Goal: Check status: Check status

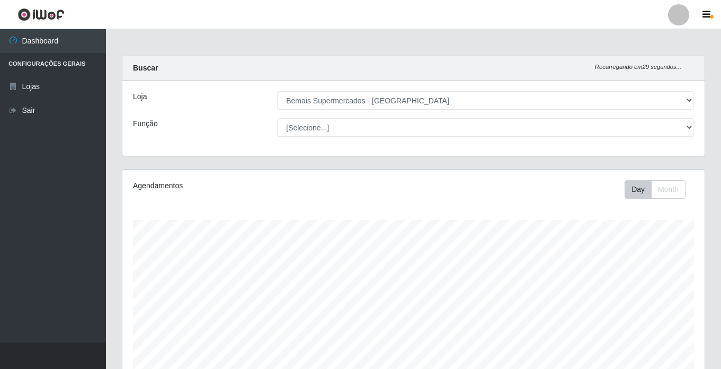
select select "250"
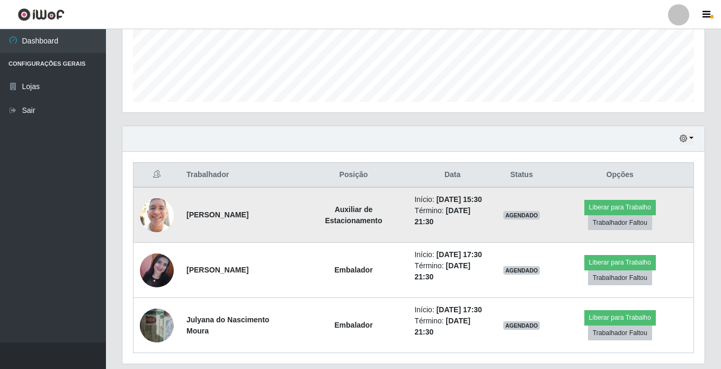
scroll to position [259, 0]
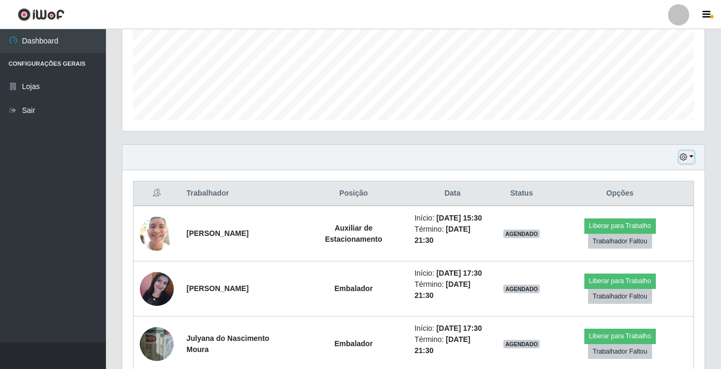
click at [689, 156] on button "button" at bounding box center [686, 157] width 15 height 12
click at [695, 155] on div "Hoje 1 dia 3 dias 1 Semana Não encerrados" at bounding box center [413, 157] width 582 height 25
click at [690, 157] on button "button" at bounding box center [686, 157] width 15 height 12
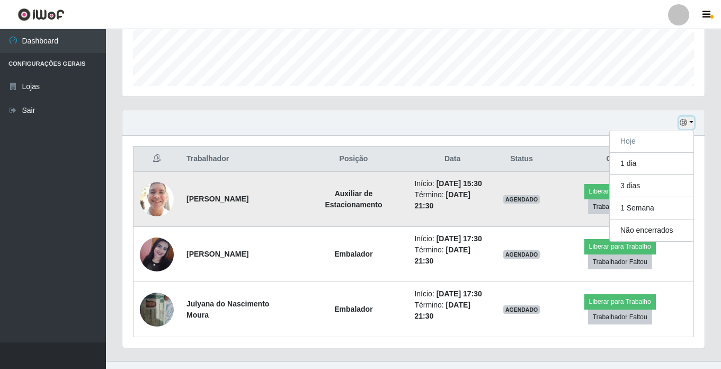
scroll to position [312, 0]
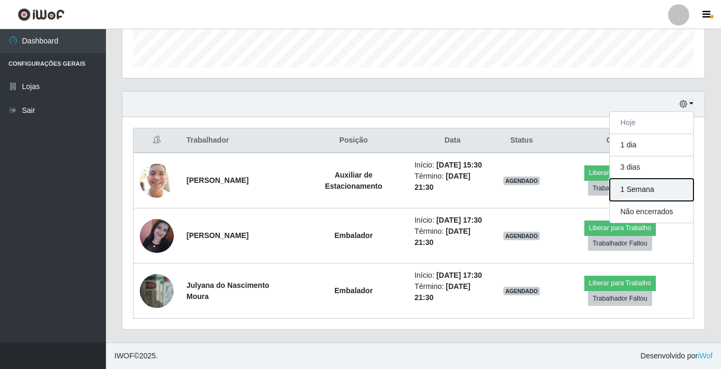
click at [683, 184] on button "1 Semana" at bounding box center [652, 190] width 84 height 22
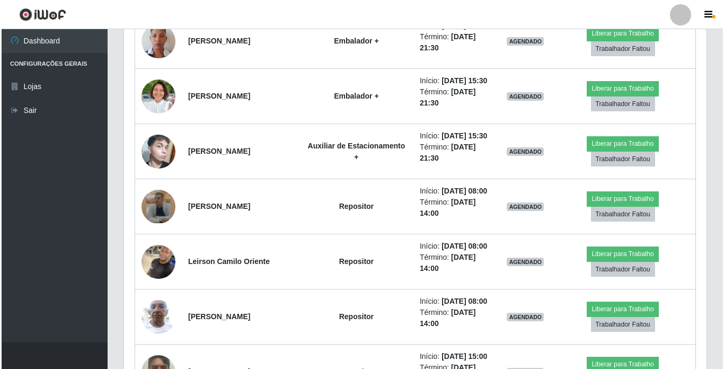
scroll to position [1689, 0]
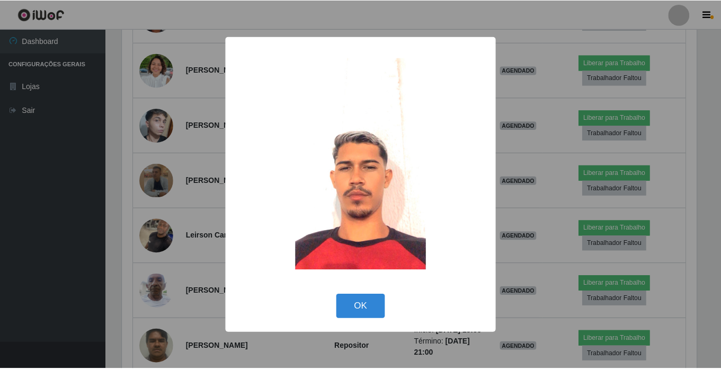
scroll to position [220, 577]
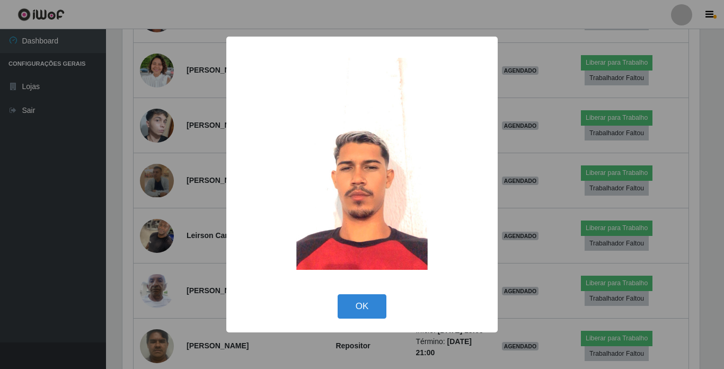
click at [148, 199] on div "× OK Cancel" at bounding box center [362, 184] width 724 height 369
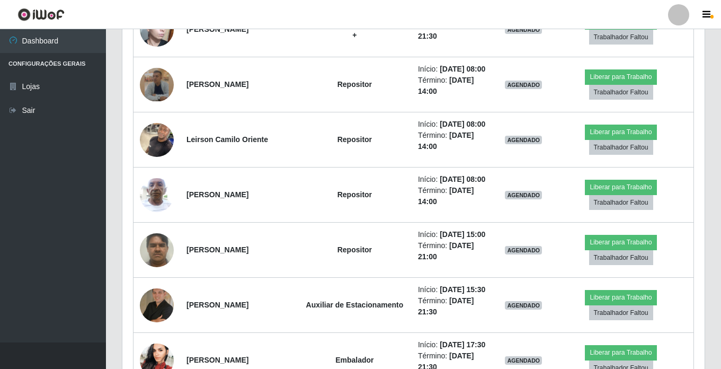
scroll to position [1795, 0]
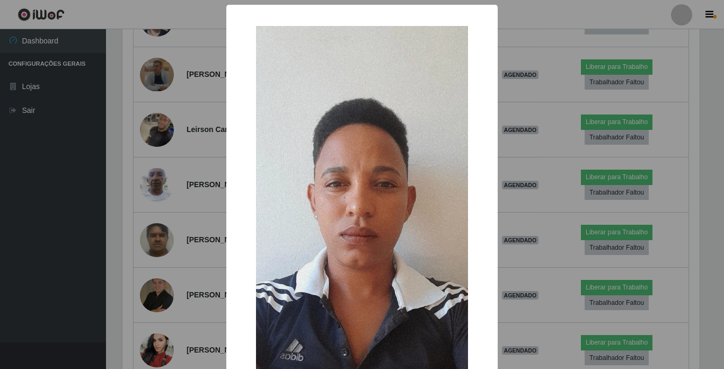
click at [161, 162] on div "× OK Cancel" at bounding box center [362, 184] width 724 height 369
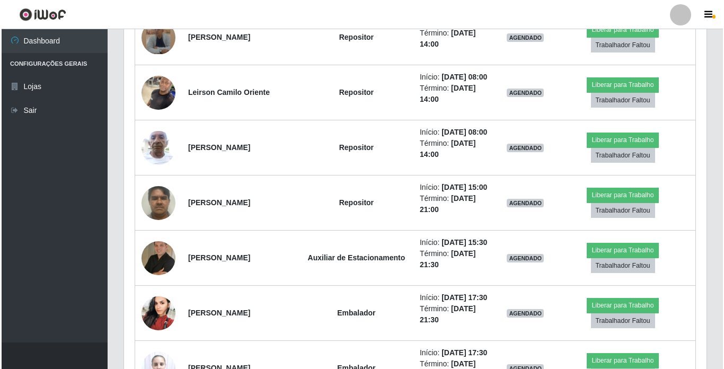
scroll to position [1848, 0]
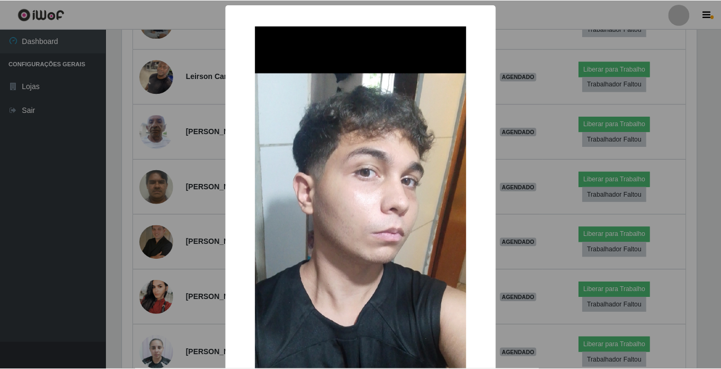
scroll to position [220, 577]
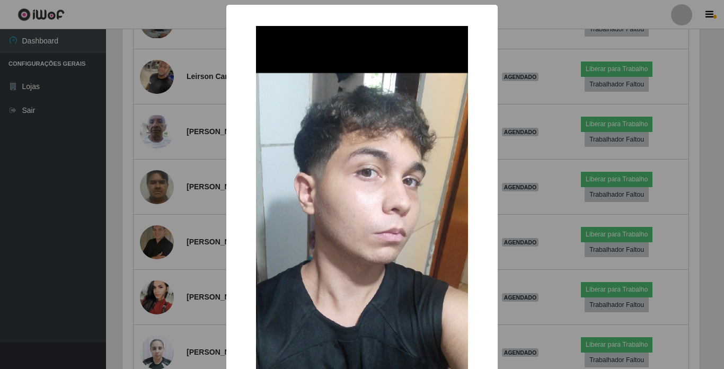
click at [158, 239] on div "× OK Cancel" at bounding box center [362, 184] width 724 height 369
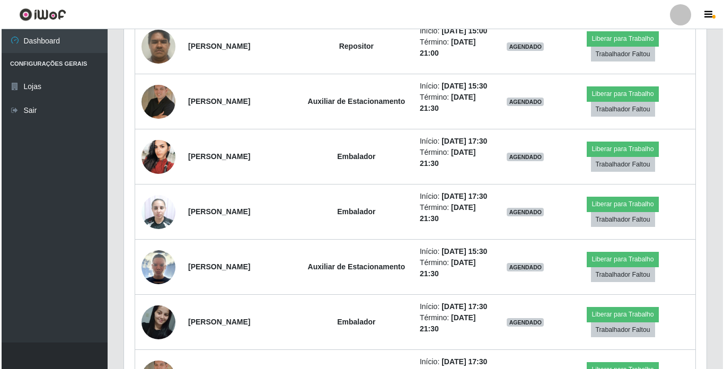
scroll to position [2007, 0]
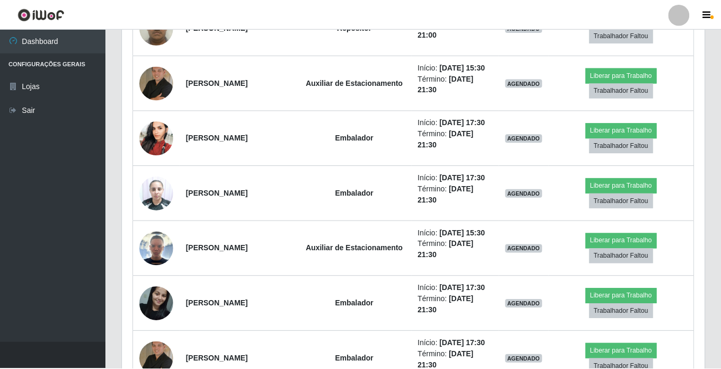
scroll to position [220, 577]
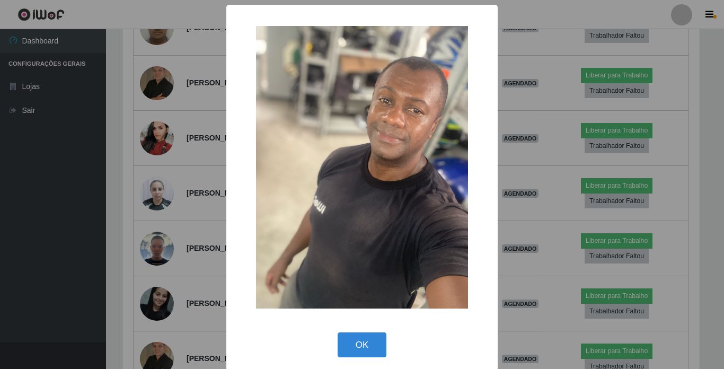
click at [158, 210] on div "× OK Cancel" at bounding box center [362, 184] width 724 height 369
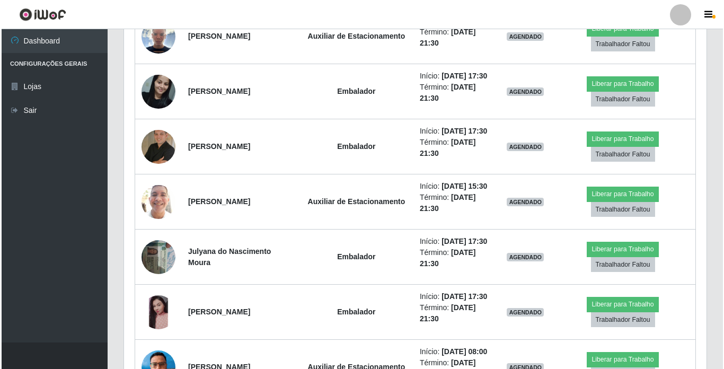
scroll to position [2272, 0]
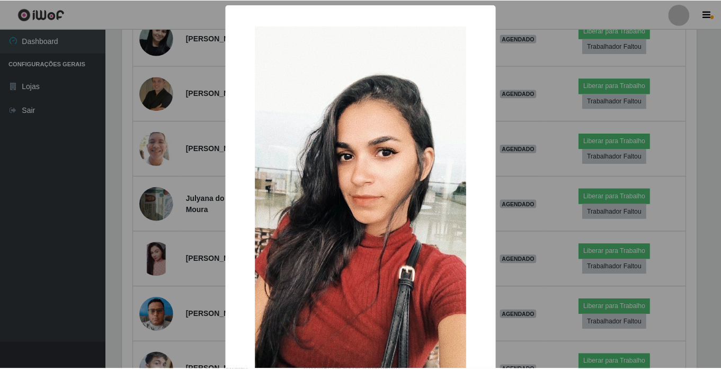
scroll to position [0, 0]
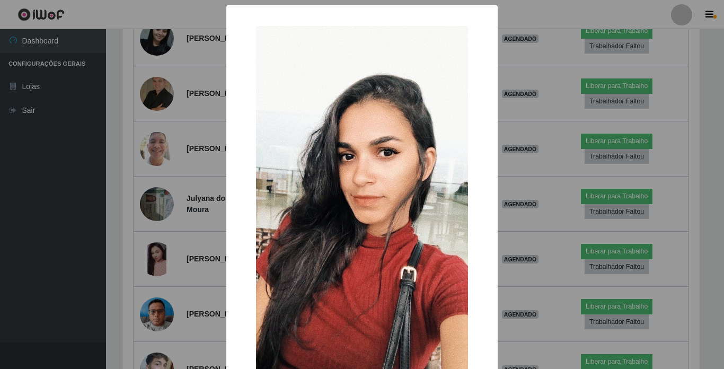
click at [156, 213] on div "× OK Cancel" at bounding box center [362, 184] width 724 height 369
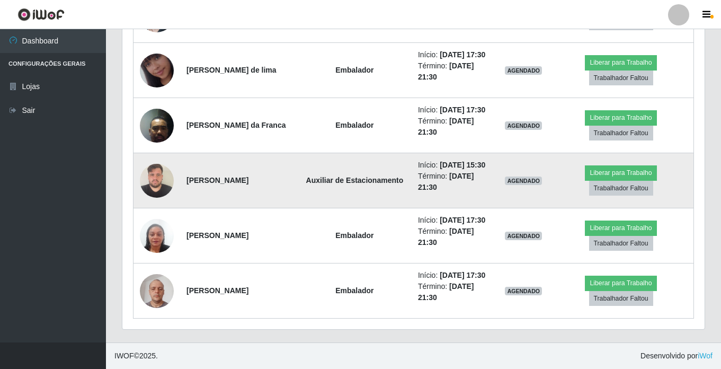
click at [160, 203] on img at bounding box center [157, 180] width 34 height 45
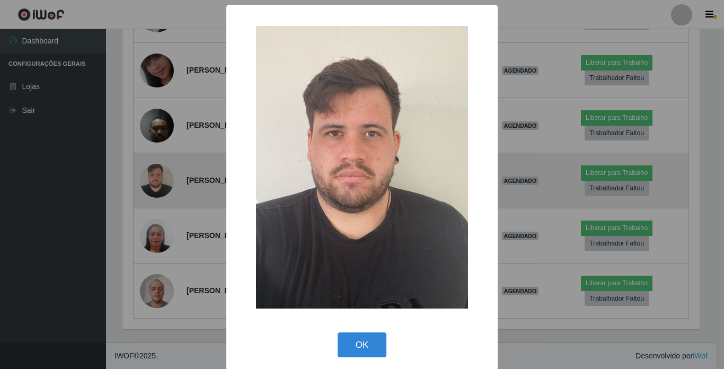
click at [160, 212] on div "× OK Cancel" at bounding box center [362, 184] width 724 height 369
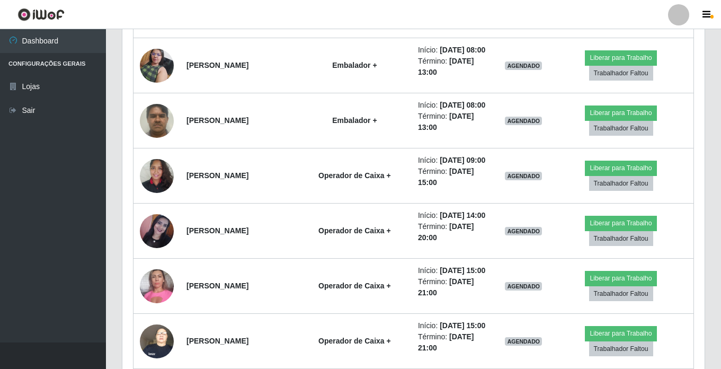
scroll to position [1106, 0]
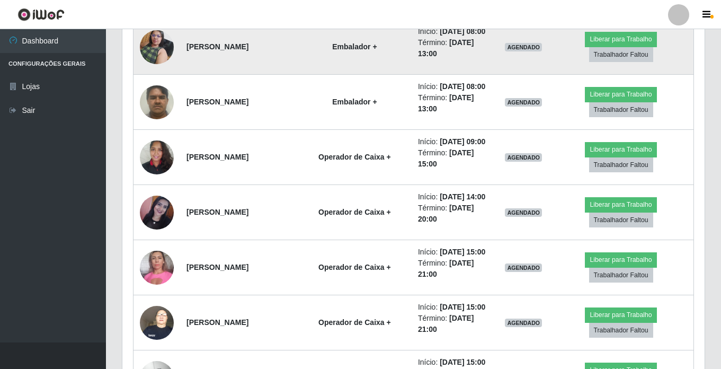
click at [152, 69] on img at bounding box center [157, 46] width 34 height 45
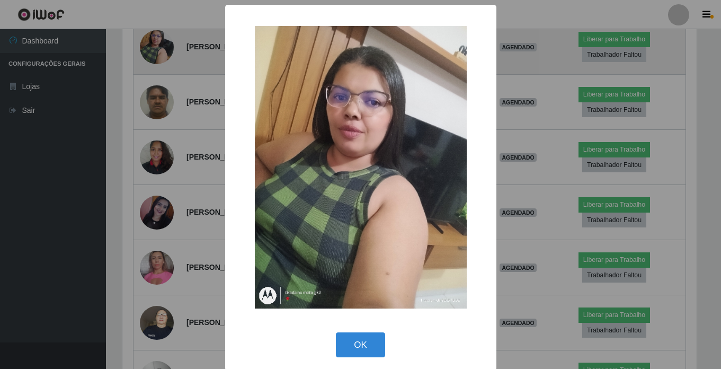
scroll to position [220, 577]
click at [152, 181] on div "× OK Cancel" at bounding box center [362, 184] width 724 height 369
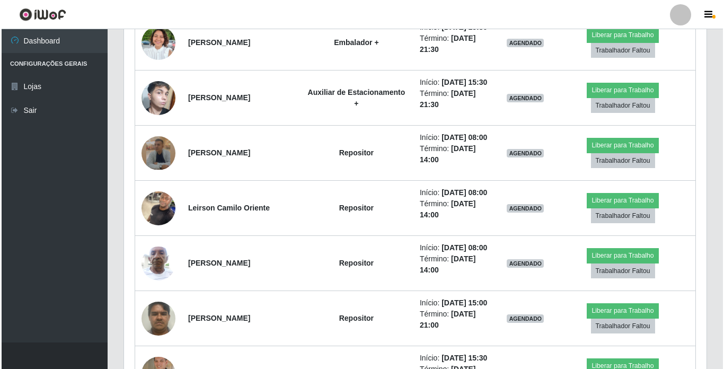
scroll to position [1742, 0]
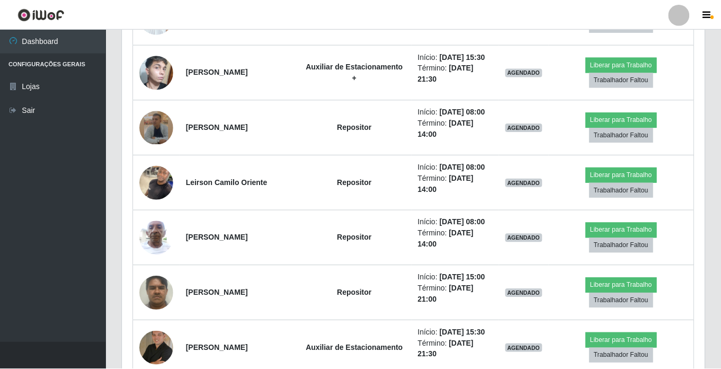
scroll to position [220, 577]
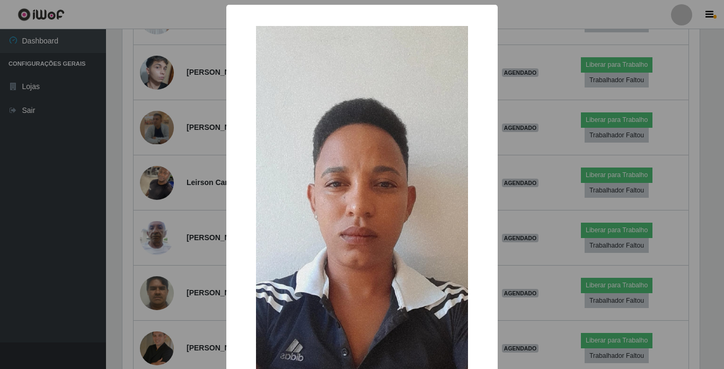
click at [161, 214] on div "× OK Cancel" at bounding box center [362, 184] width 724 height 369
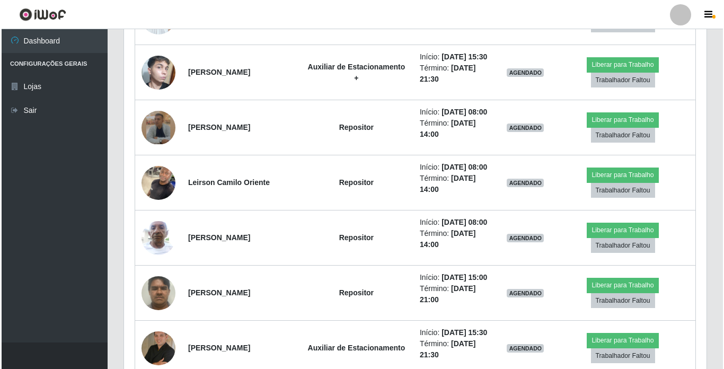
scroll to position [1795, 0]
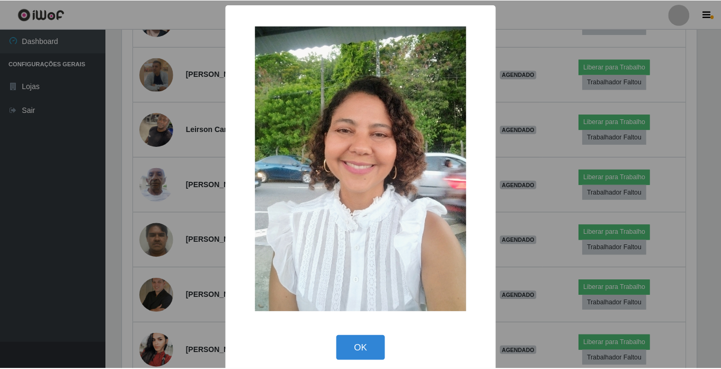
scroll to position [220, 577]
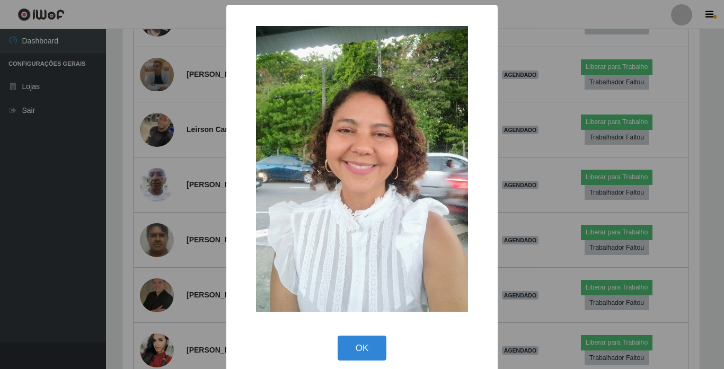
click at [161, 215] on div "× OK Cancel" at bounding box center [362, 184] width 724 height 369
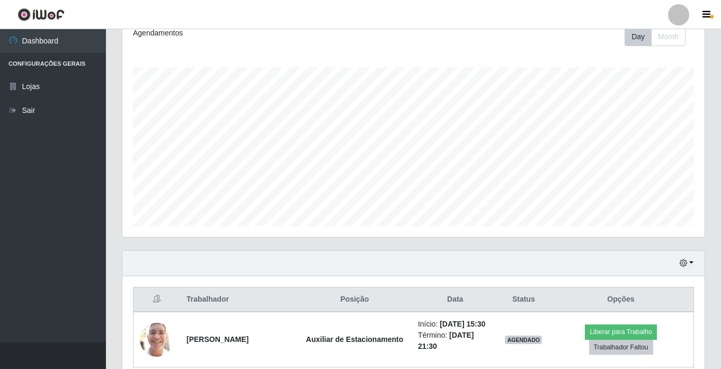
scroll to position [259, 0]
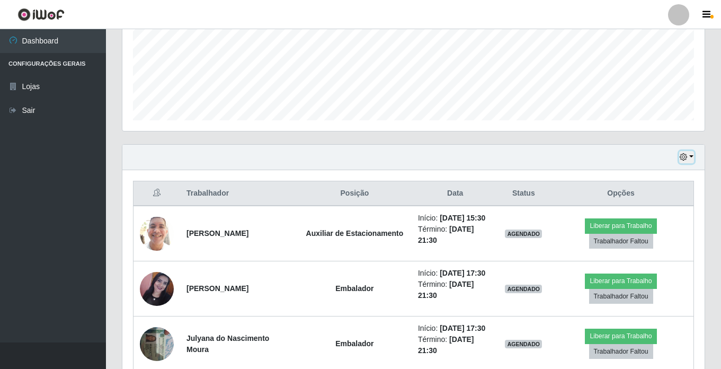
click at [684, 154] on icon "button" at bounding box center [683, 156] width 7 height 7
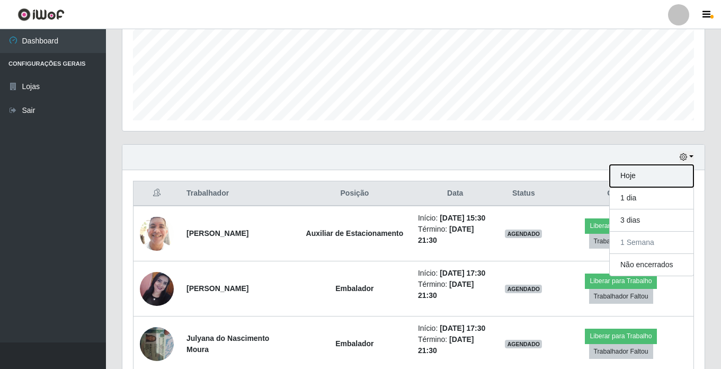
click at [659, 173] on button "Hoje" at bounding box center [652, 176] width 84 height 22
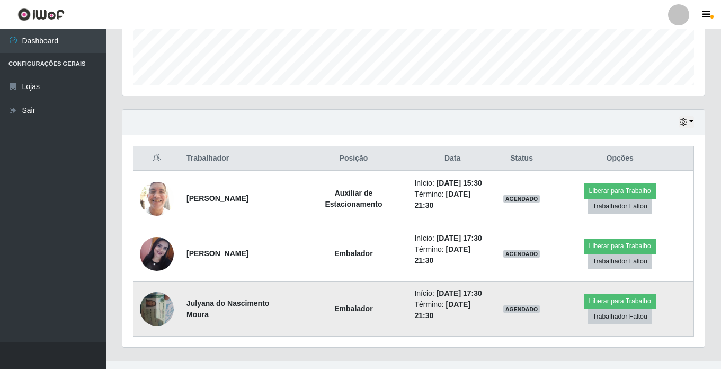
scroll to position [312, 0]
